Goal: Ask a question

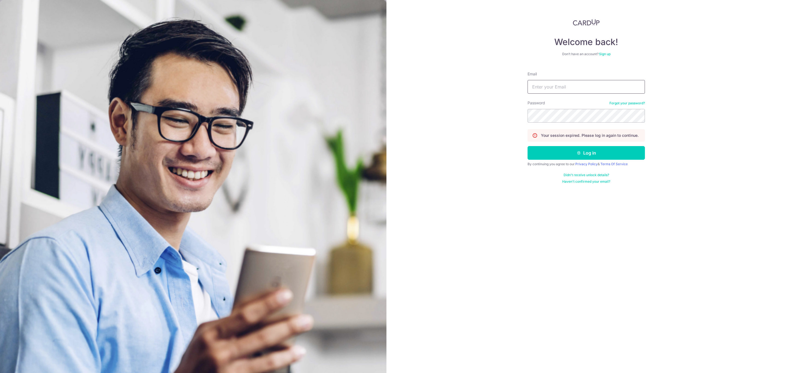
click at [601, 87] on input "Email" at bounding box center [586, 87] width 117 height 14
type input "[PERSON_NAME][EMAIL_ADDRESS][PERSON_NAME][DOMAIN_NAME]"
click at [544, 153] on button "Log in" at bounding box center [586, 153] width 117 height 14
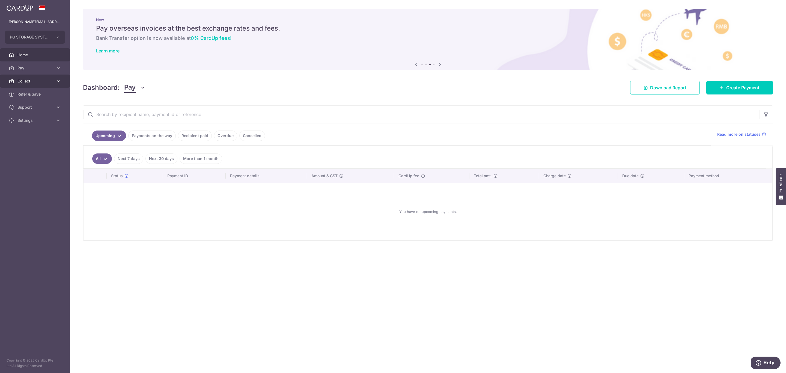
click at [34, 82] on span "Collect" at bounding box center [35, 80] width 36 height 5
click at [36, 95] on span "Dashboard" at bounding box center [35, 93] width 36 height 5
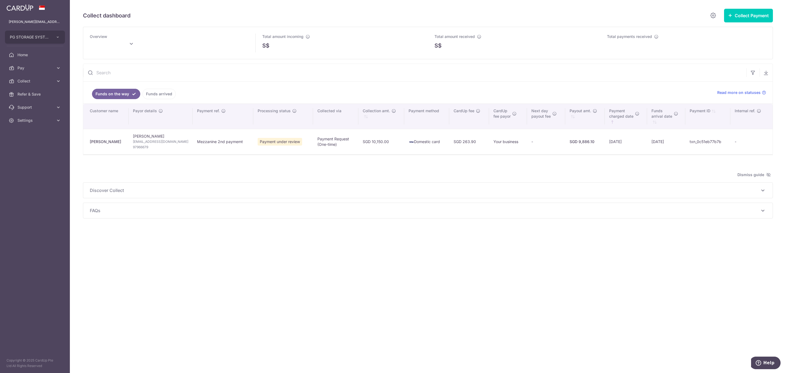
click at [272, 144] on span "Payment under review" at bounding box center [280, 142] width 44 height 8
click at [273, 144] on span "Payment under review" at bounding box center [280, 142] width 44 height 8
click at [658, 135] on td "02/10/2025" at bounding box center [666, 141] width 38 height 25
click at [674, 115] on icon "\a \a Fundsarrival date\a \a \a : activate to sort column ascending" at bounding box center [676, 113] width 4 height 4
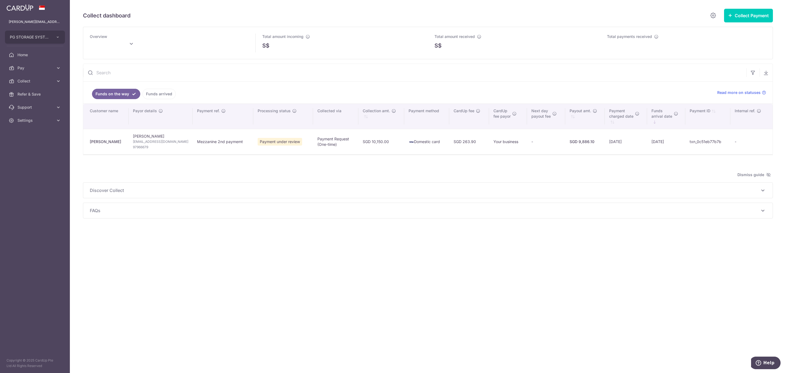
type input "October 2025"
click at [766, 92] on icon at bounding box center [764, 92] width 4 height 4
click at [774, 368] on button "Help" at bounding box center [765, 363] width 31 height 13
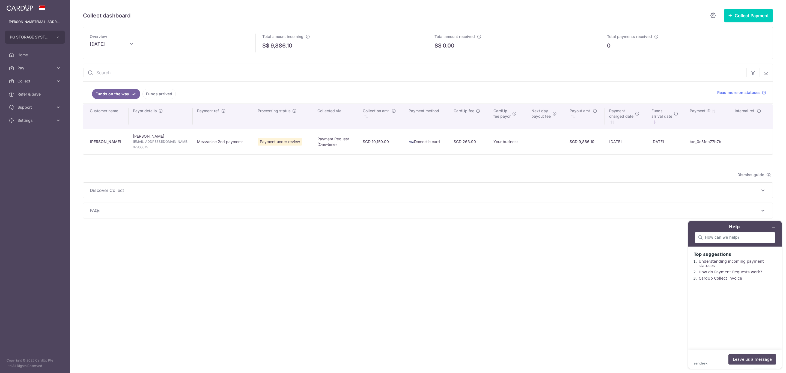
drag, startPoint x: 759, startPoint y: 359, endPoint x: 765, endPoint y: 358, distance: 5.3
click at [759, 359] on button "Leave us a message" at bounding box center [753, 359] width 48 height 10
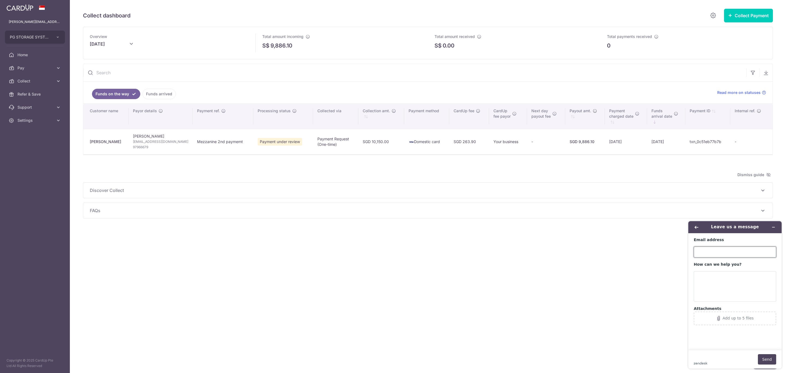
drag, startPoint x: 713, startPoint y: 253, endPoint x: 727, endPoint y: 253, distance: 13.9
click at [713, 253] on input "Email address" at bounding box center [735, 252] width 82 height 11
type input "[PERSON_NAME][EMAIL_ADDRESS][PERSON_NAME][DOMAIN_NAME]"
click at [712, 286] on textarea "How can we help you?" at bounding box center [735, 286] width 82 height 31
click at [706, 142] on td "txn_0c51eb77b7b" at bounding box center [707, 141] width 45 height 25
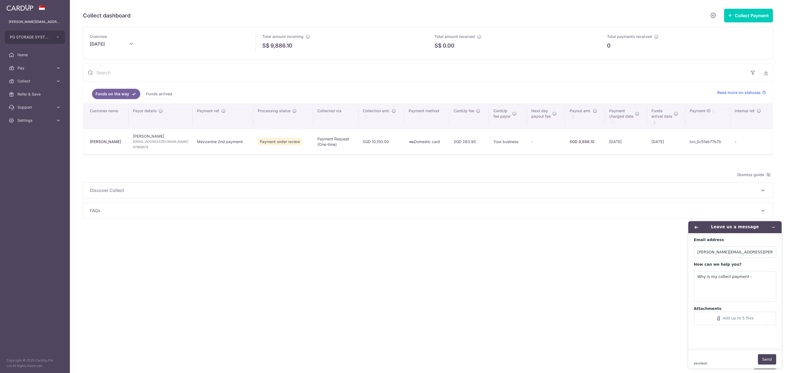
click at [706, 141] on td "txn_0c51eb77b7b" at bounding box center [707, 141] width 45 height 25
click at [706, 140] on td "txn_0c51eb77b7b" at bounding box center [707, 141] width 45 height 25
copy td "txn_0c51eb77b7b"
click at [759, 275] on textarea "Why is my collect payment :" at bounding box center [735, 286] width 82 height 31
paste textarea "txn_0c51eb77b7b"
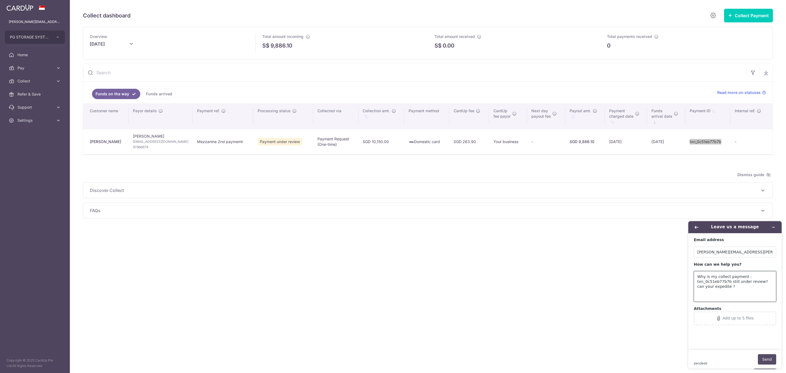
type textarea "Why is my collect payment : txn_0c51eb77b7b still under review? can your expedi…"
click at [766, 360] on button "Send" at bounding box center [767, 359] width 18 height 10
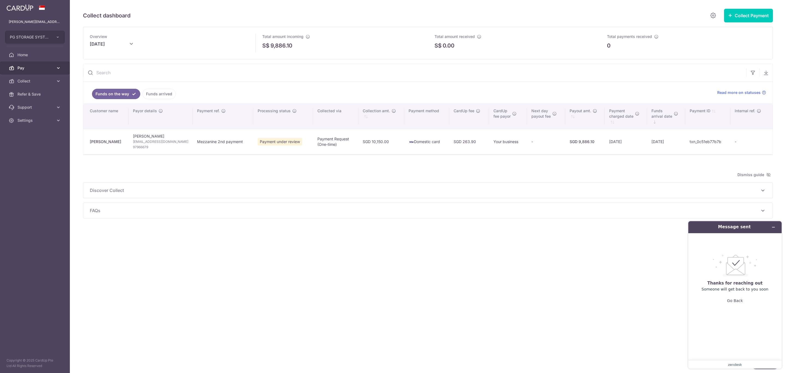
click at [26, 70] on span "Pay" at bounding box center [35, 67] width 36 height 5
click at [26, 57] on span "Home" at bounding box center [35, 54] width 36 height 5
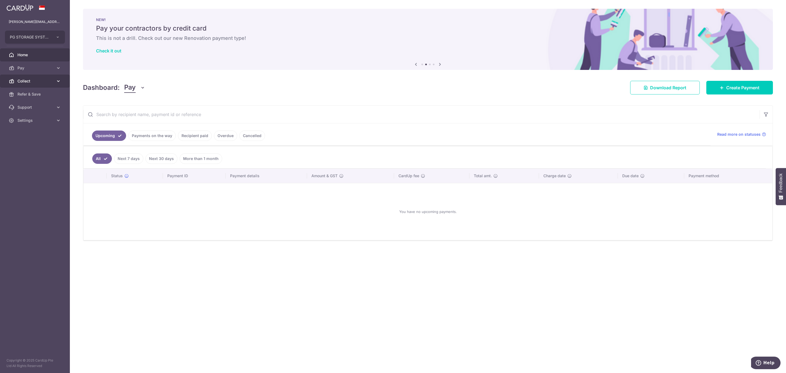
click at [15, 83] on link "Collect" at bounding box center [35, 81] width 70 height 13
click at [20, 84] on span "Collect" at bounding box center [35, 80] width 36 height 5
